Goal: Task Accomplishment & Management: Complete application form

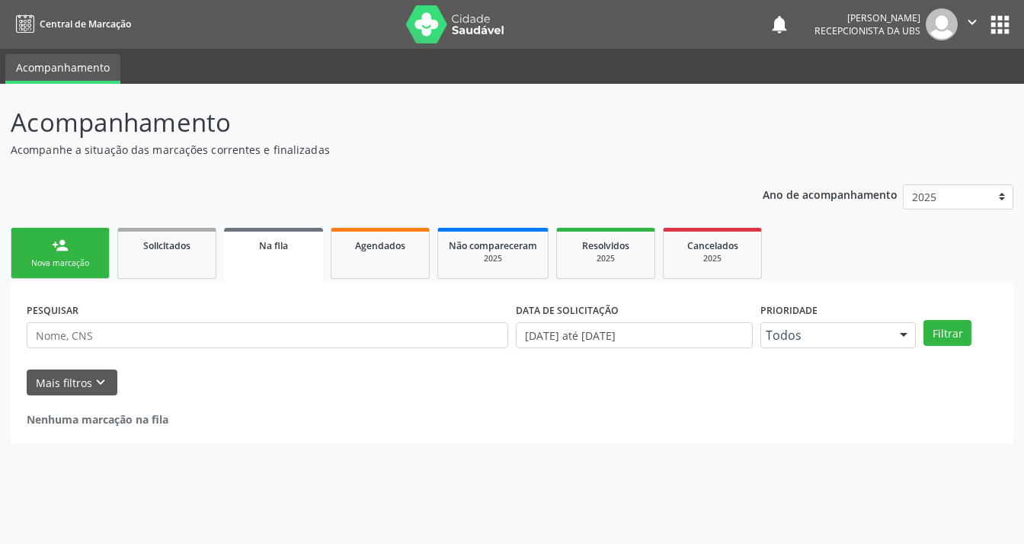
click at [76, 248] on link "person_add Nova marcação" at bounding box center [60, 253] width 99 height 51
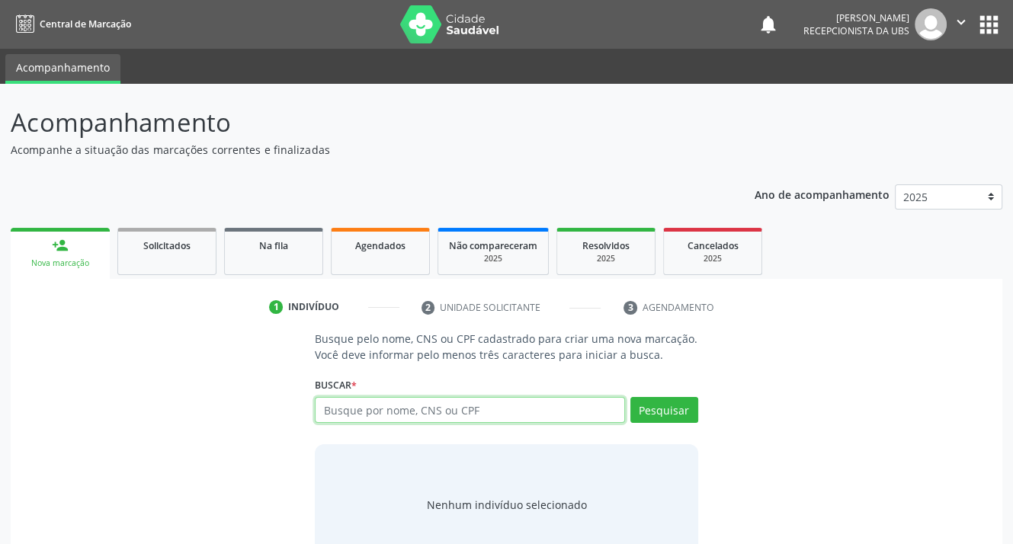
click at [390, 409] on input "text" at bounding box center [469, 410] width 309 height 26
type input "898002979609481"
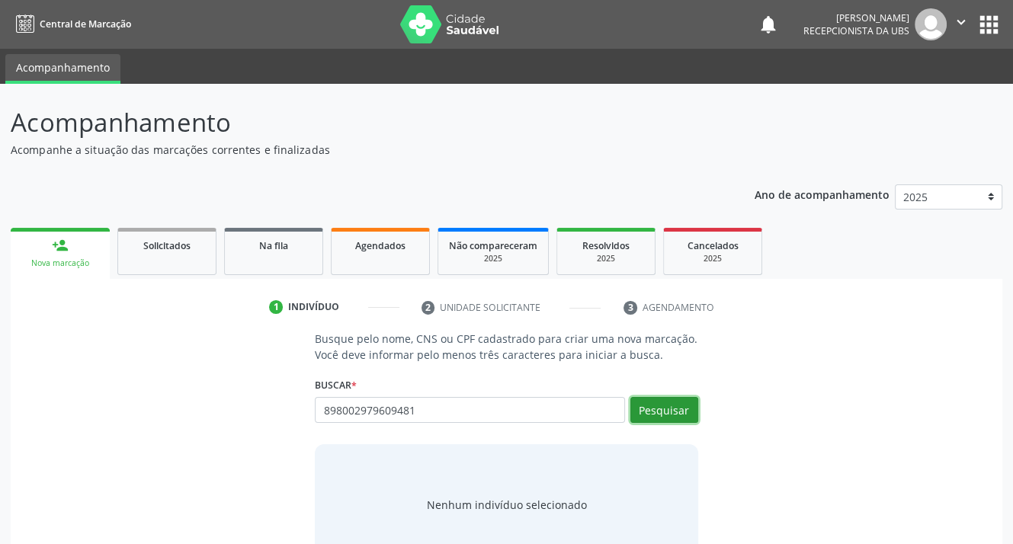
click at [639, 413] on button "Pesquisar" at bounding box center [664, 410] width 68 height 26
type input "898002979609481"
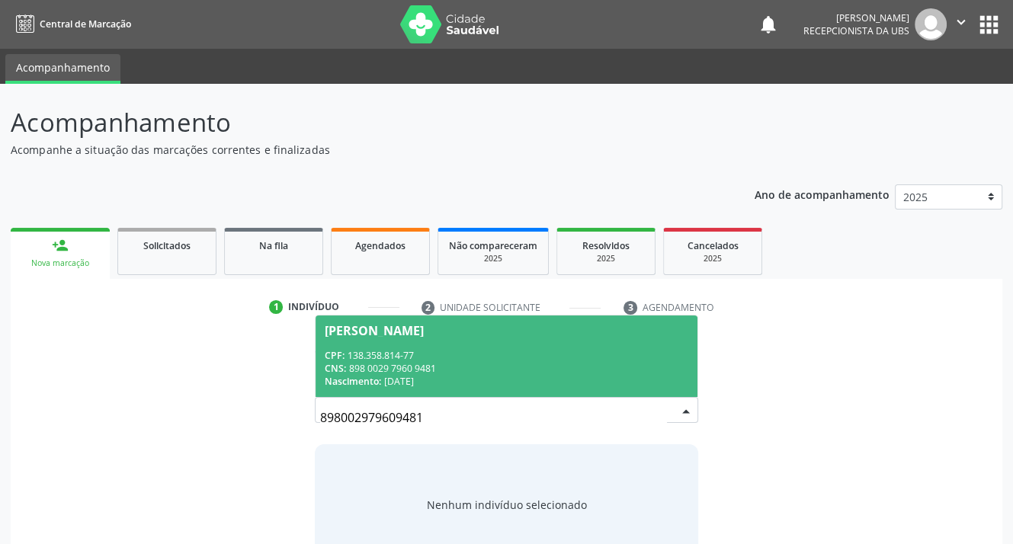
click at [346, 345] on span "[PERSON_NAME] CPF: 138.358.814-77 CNS: 898 0029 7960 9481 Nascimento: [DATE]" at bounding box center [505, 356] width 381 height 82
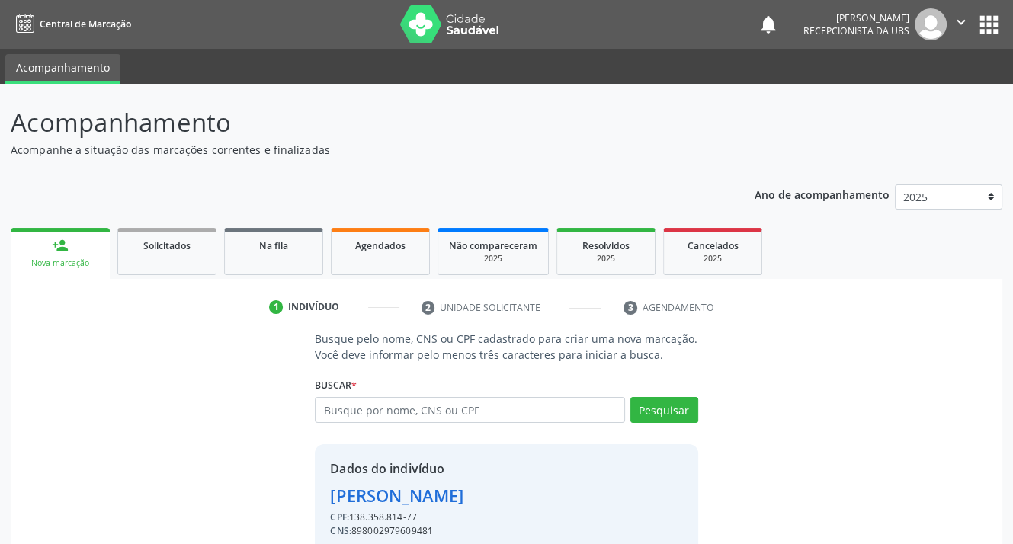
scroll to position [66, 0]
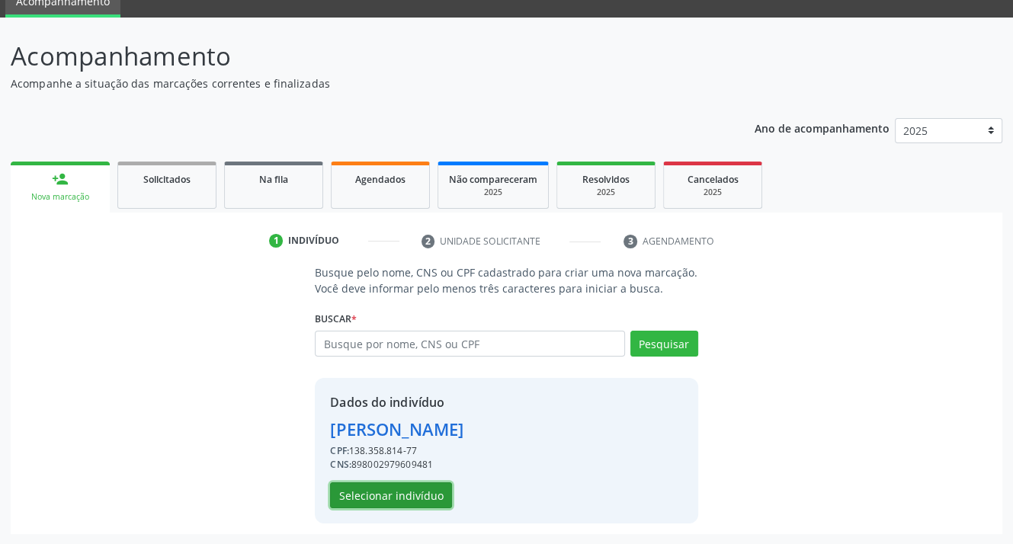
click at [363, 488] on button "Selecionar indivíduo" at bounding box center [391, 495] width 122 height 26
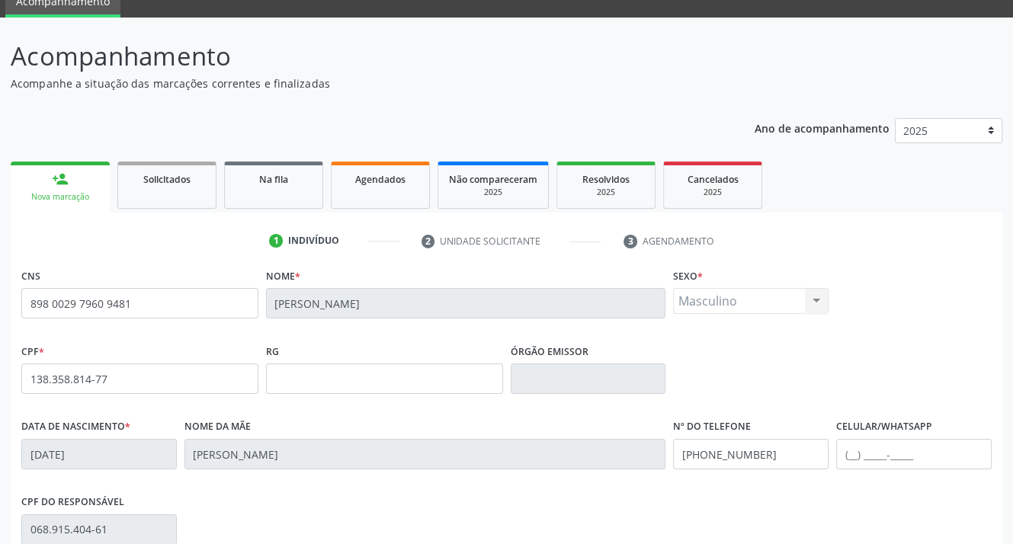
scroll to position [282, 0]
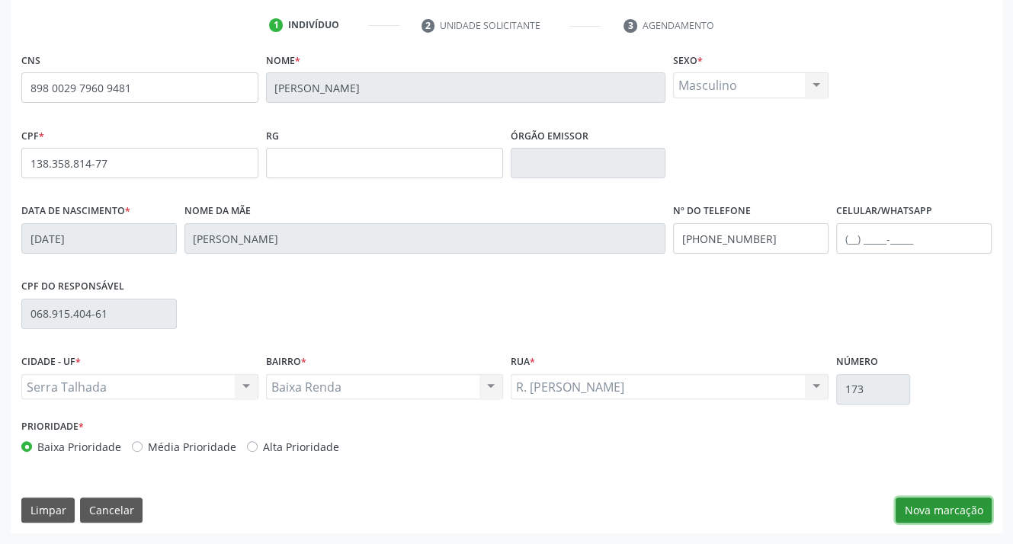
click at [932, 507] on button "Nova marcação" at bounding box center [943, 511] width 96 height 26
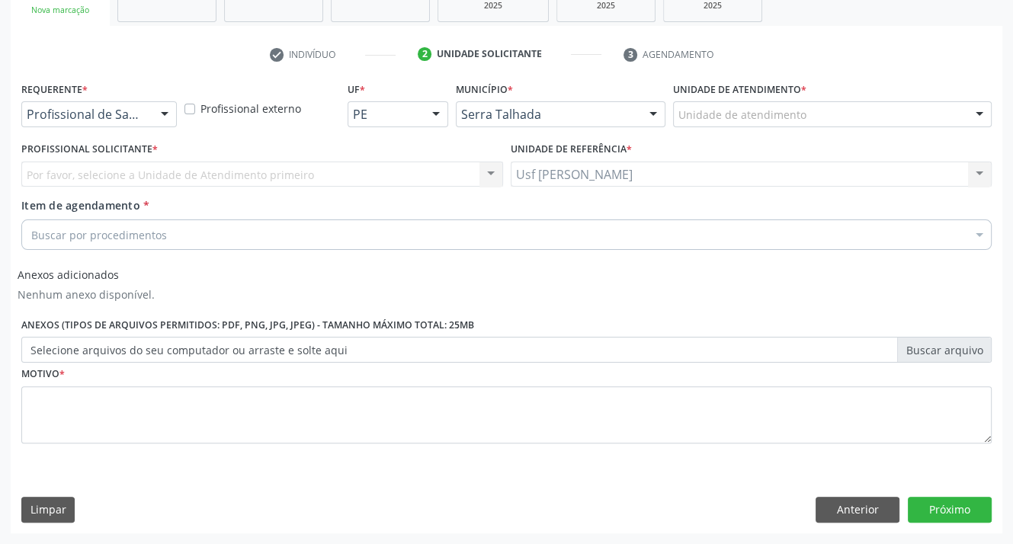
scroll to position [252, 0]
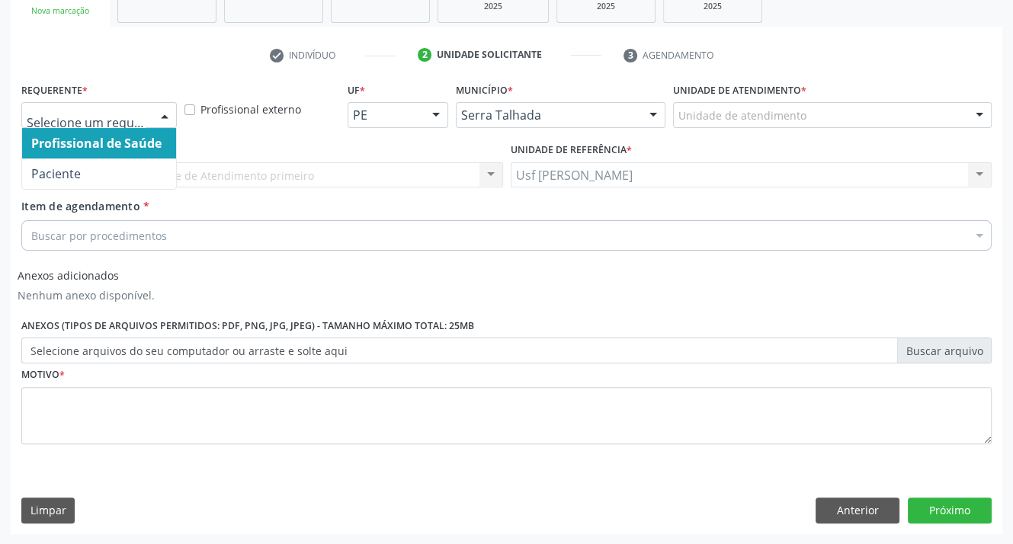
click at [168, 116] on div at bounding box center [164, 116] width 23 height 26
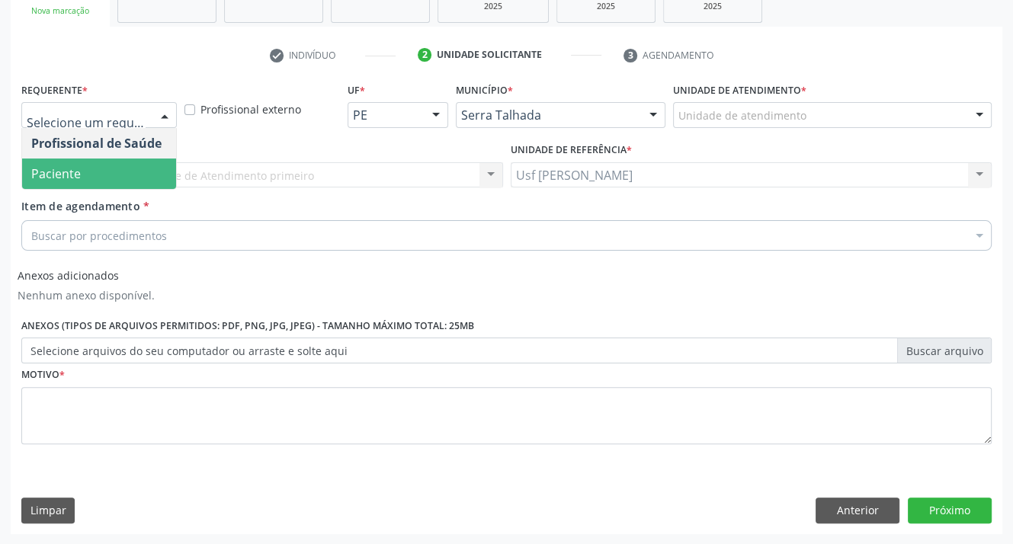
click at [143, 176] on span "Paciente" at bounding box center [99, 173] width 154 height 30
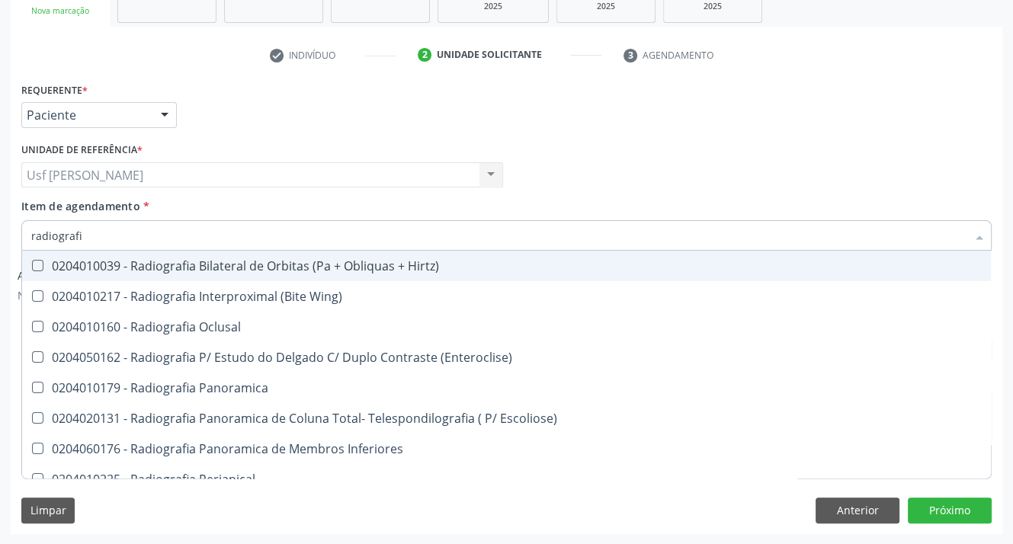
type input "radiografia"
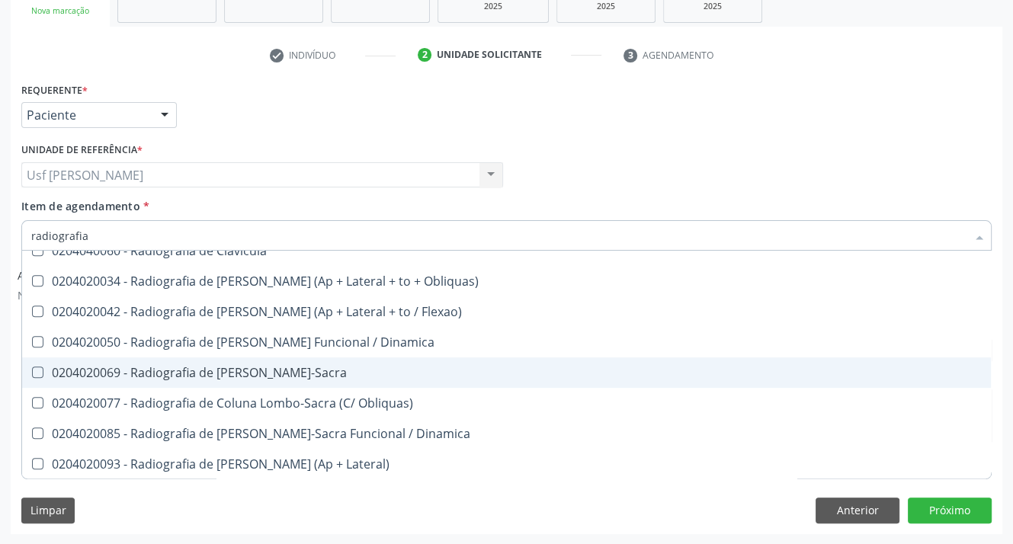
scroll to position [671, 0]
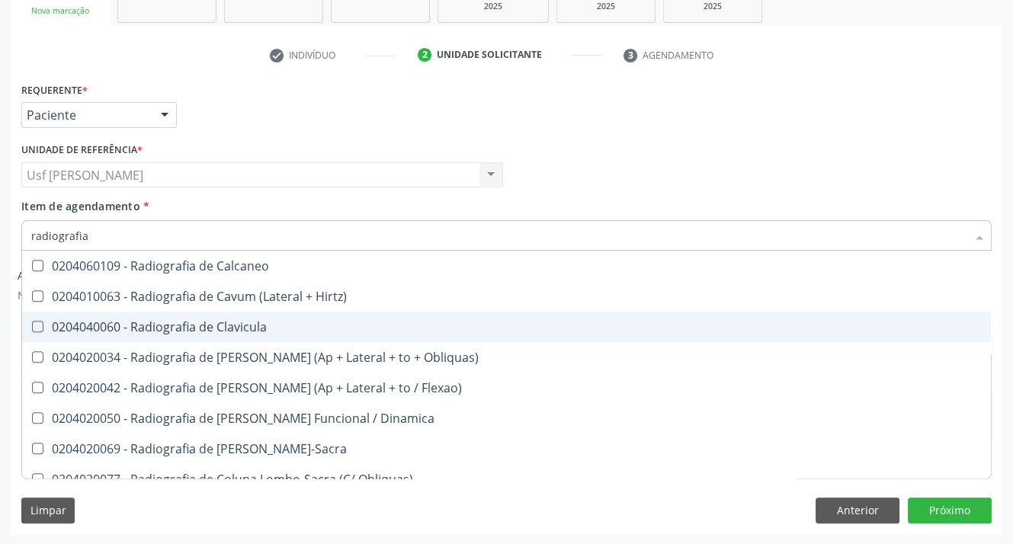
click at [39, 322] on Clavicula at bounding box center [37, 326] width 11 height 11
click at [32, 322] on Clavicula "checkbox" at bounding box center [27, 327] width 10 height 10
checkbox Clavicula "true"
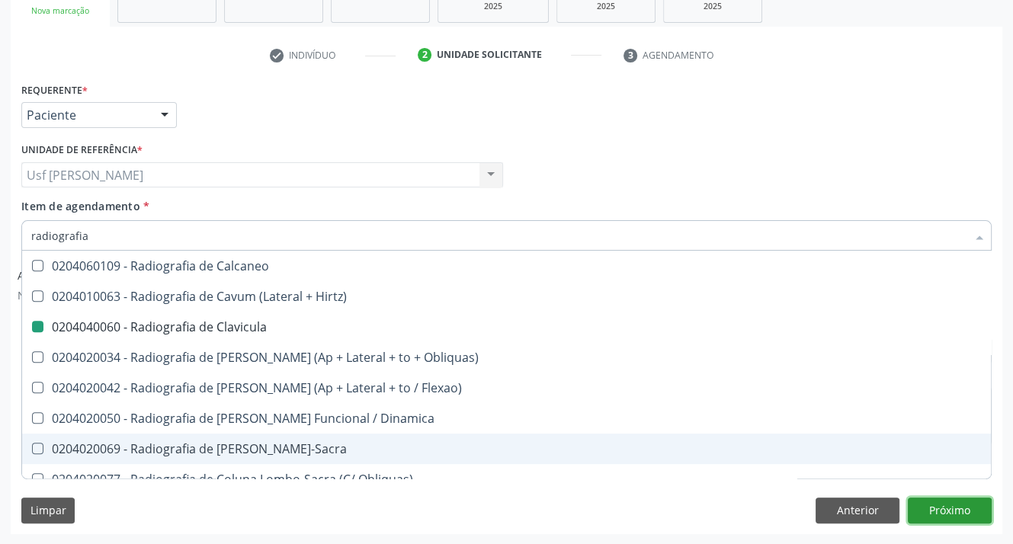
click at [954, 511] on button "Próximo" at bounding box center [949, 511] width 84 height 26
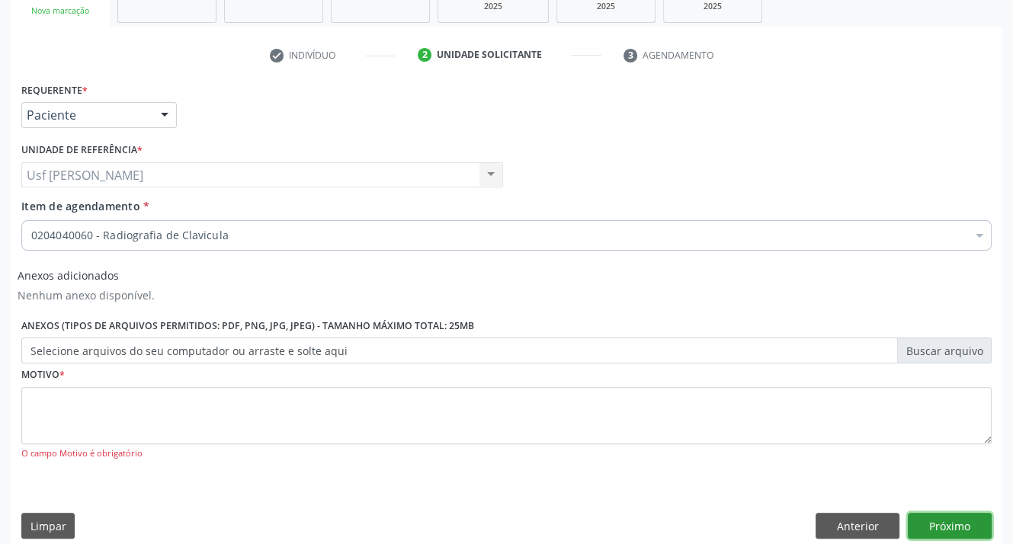
scroll to position [0, 0]
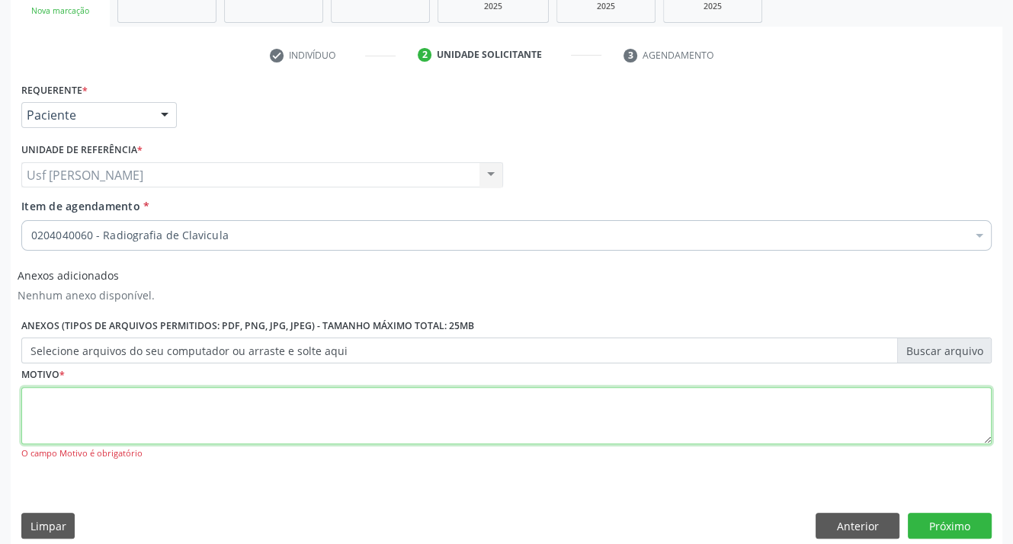
click at [30, 409] on textarea at bounding box center [506, 416] width 970 height 58
type textarea ";"
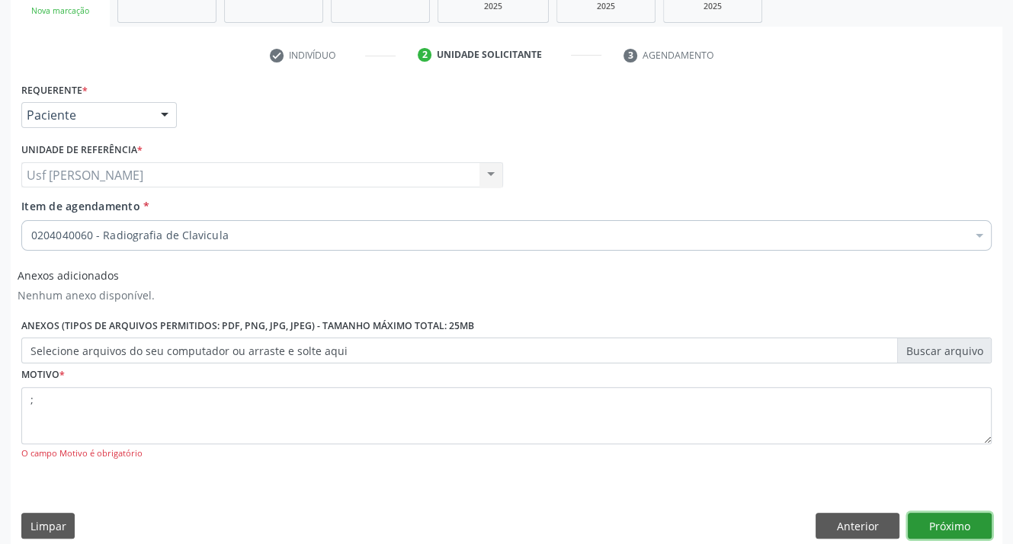
click at [914, 531] on button "Próximo" at bounding box center [949, 526] width 84 height 26
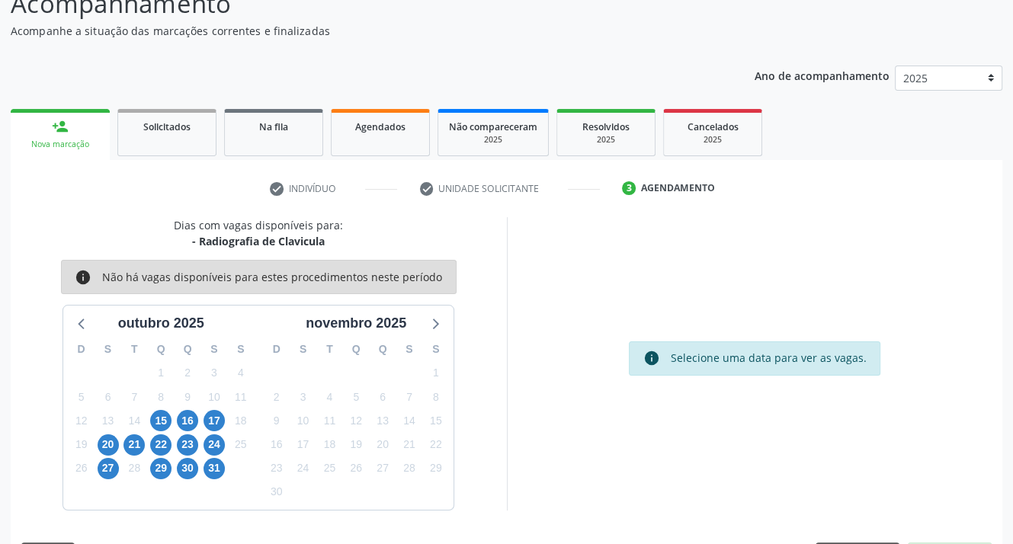
scroll to position [119, 0]
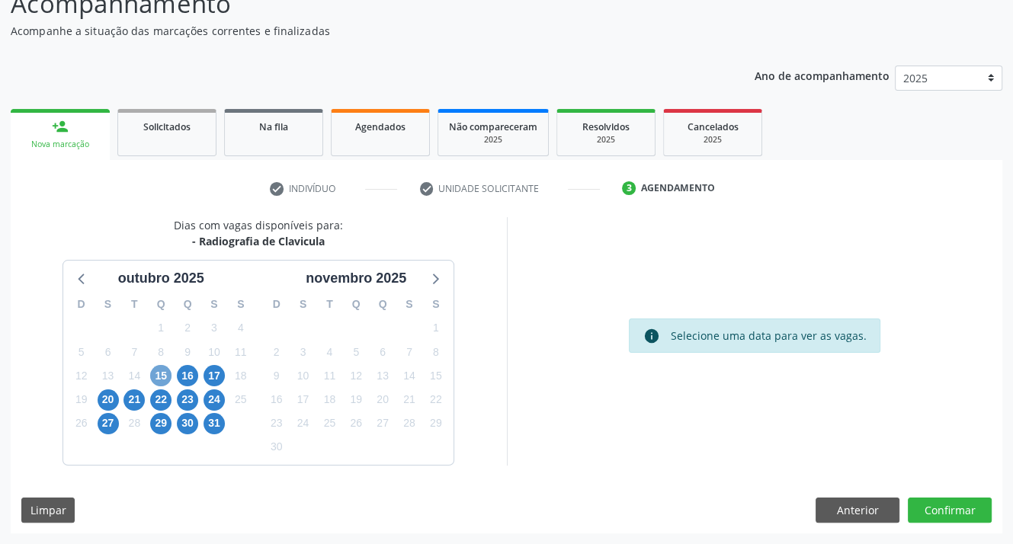
click at [158, 373] on span "15" at bounding box center [160, 375] width 21 height 21
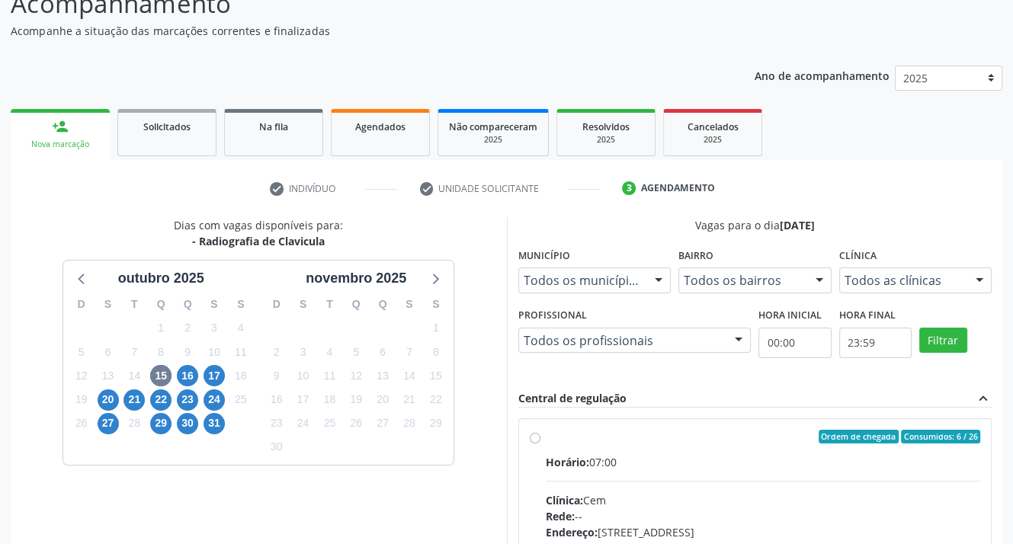
click at [546, 439] on label "Ordem de chegada Consumidos: 6 / 26 Horário: 07:00 Clínica: Cem Rede: -- Endere…" at bounding box center [763, 547] width 435 height 234
click at [530, 439] on input "Ordem de chegada Consumidos: 6 / 26 Horário: 07:00 Clínica: Cem Rede: -- Endere…" at bounding box center [535, 437] width 11 height 14
radio input "true"
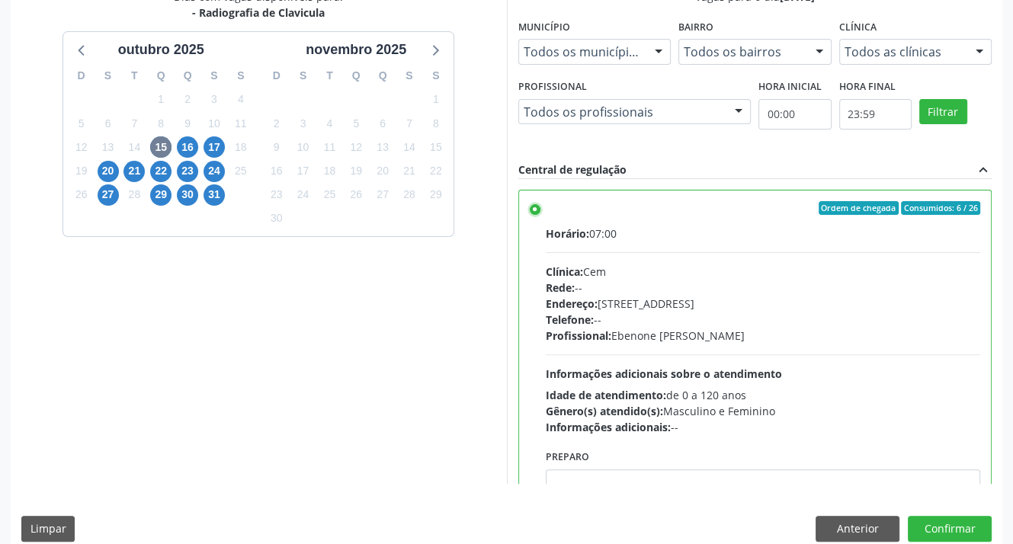
scroll to position [366, 0]
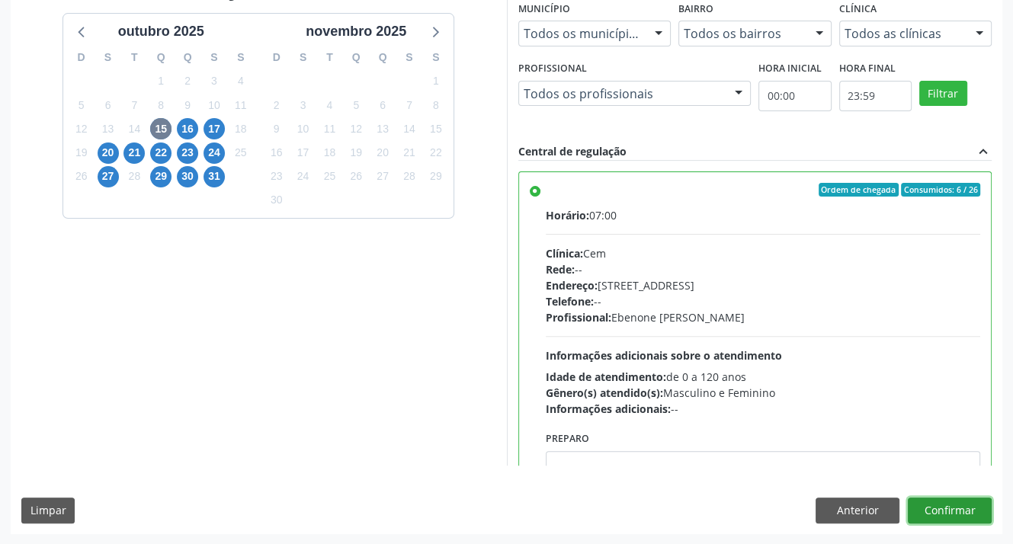
click at [953, 508] on button "Confirmar" at bounding box center [949, 511] width 84 height 26
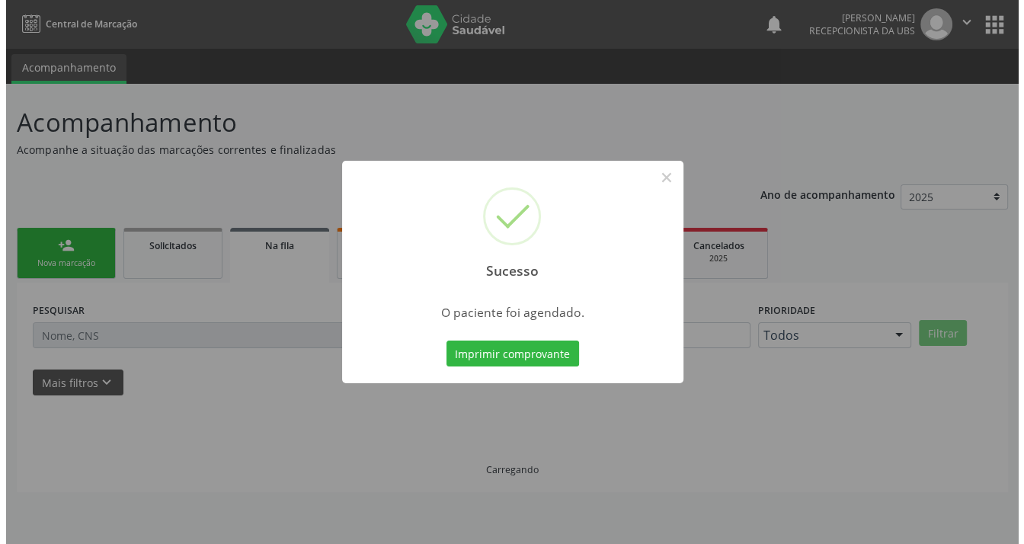
scroll to position [0, 0]
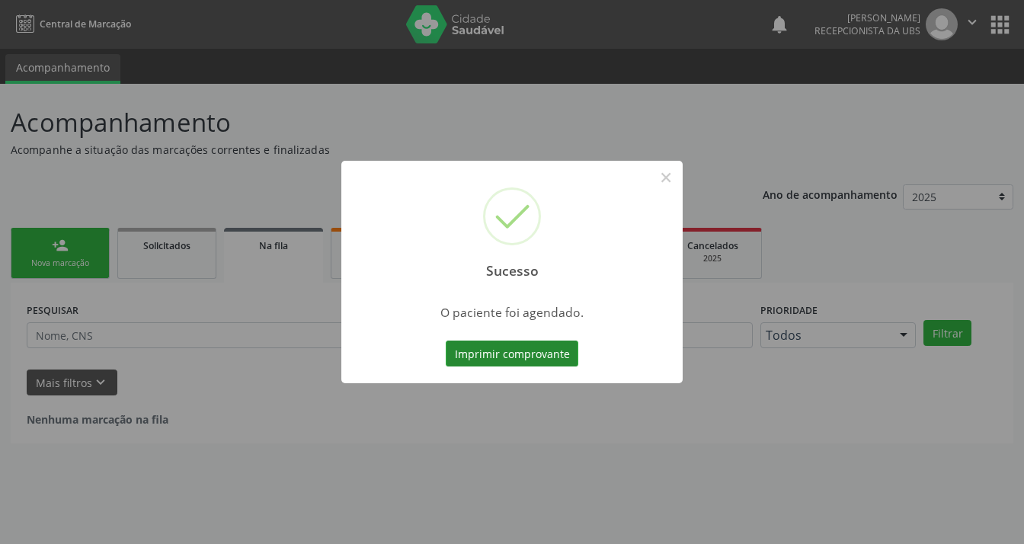
click at [522, 351] on button "Imprimir comprovante" at bounding box center [512, 354] width 133 height 26
